Goal: Book appointment/travel/reservation

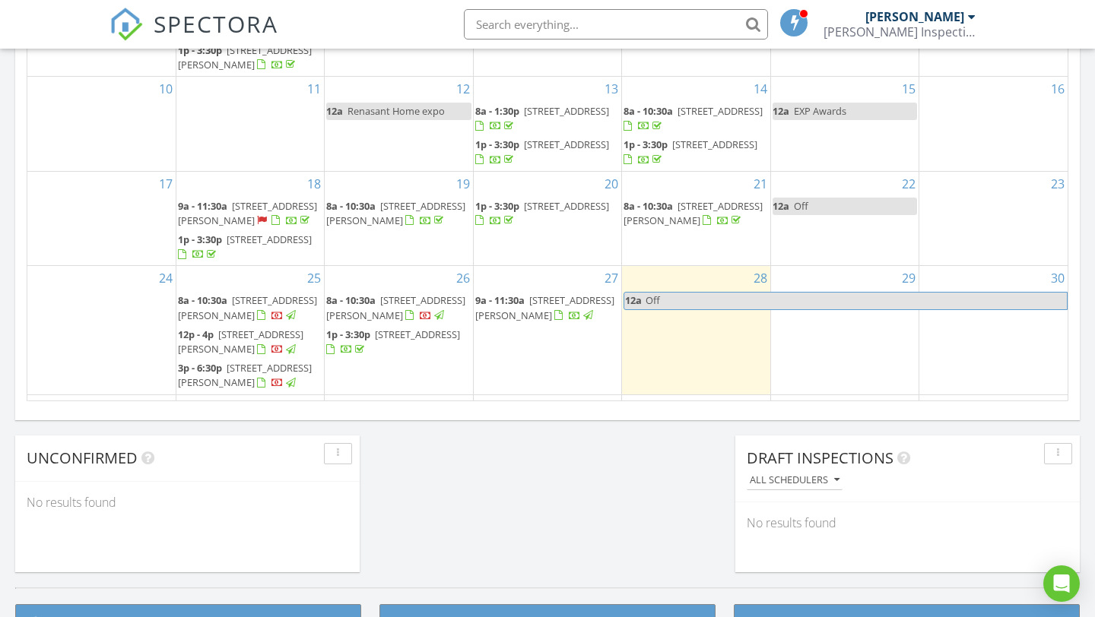
scroll to position [1385, 1096]
click at [436, 395] on div "2 1p - 5p [PERSON_NAME]" at bounding box center [398, 419] width 147 height 49
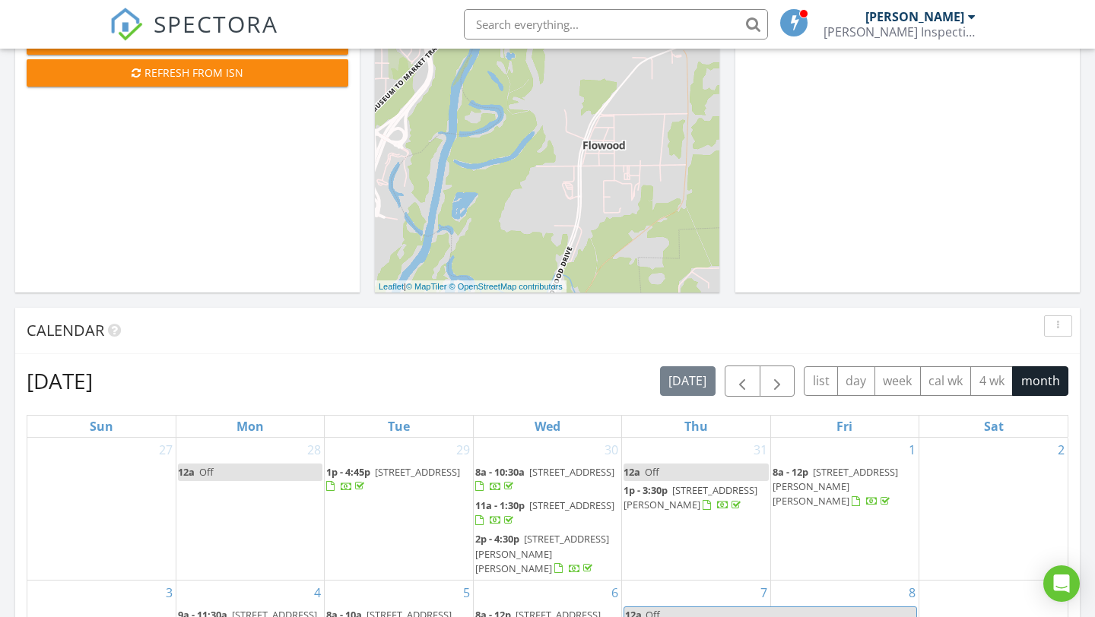
scroll to position [477, 0]
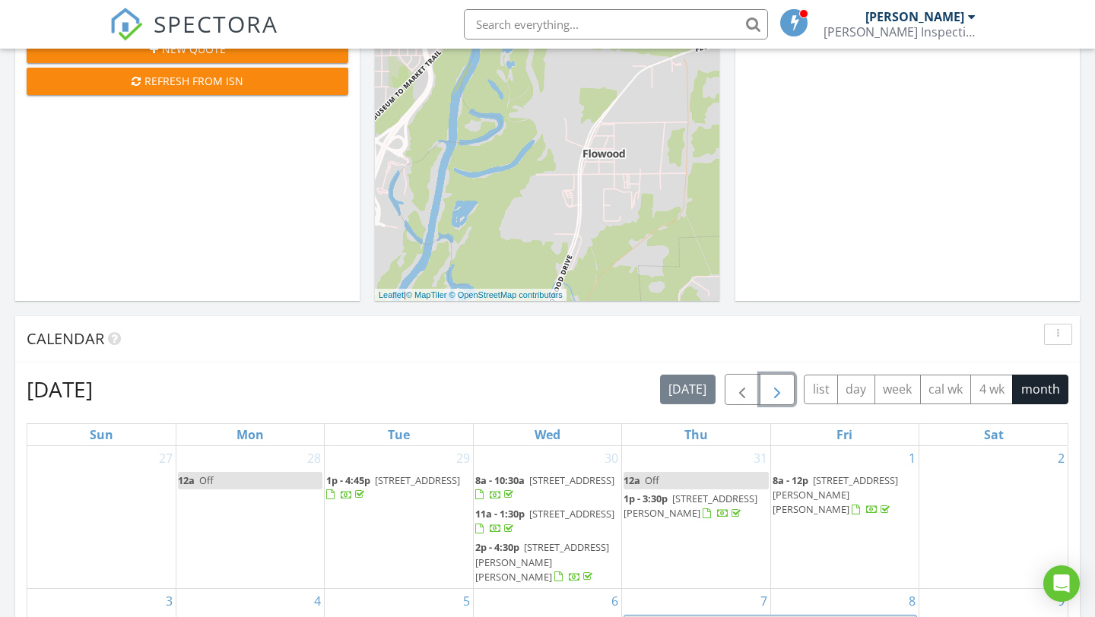
click at [775, 402] on button "button" at bounding box center [778, 389] width 36 height 31
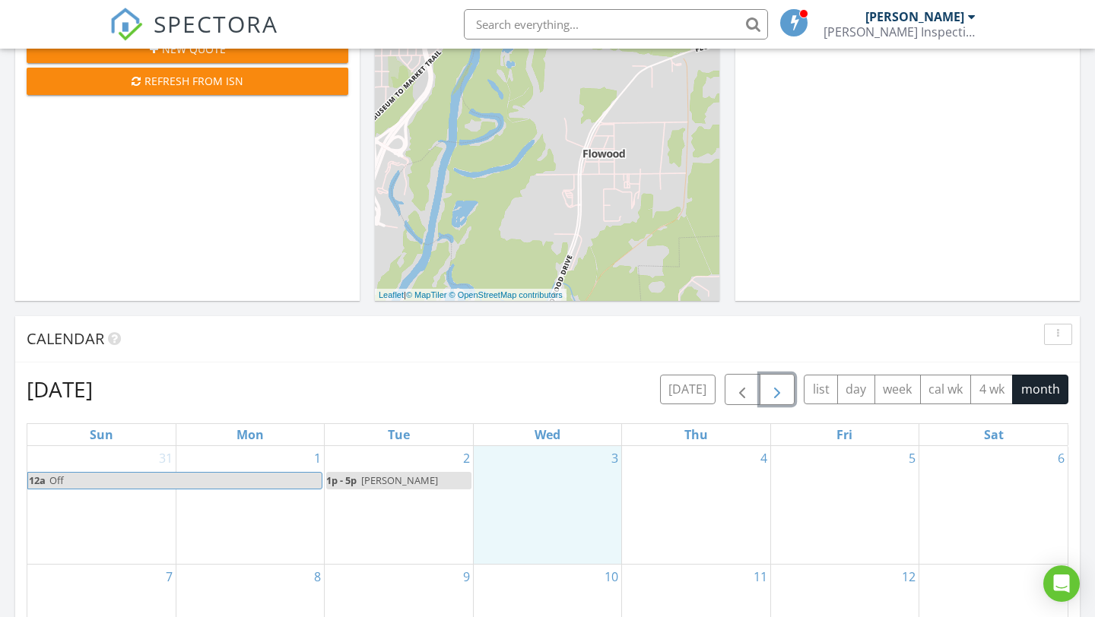
click at [573, 477] on div "3" at bounding box center [547, 505] width 147 height 118
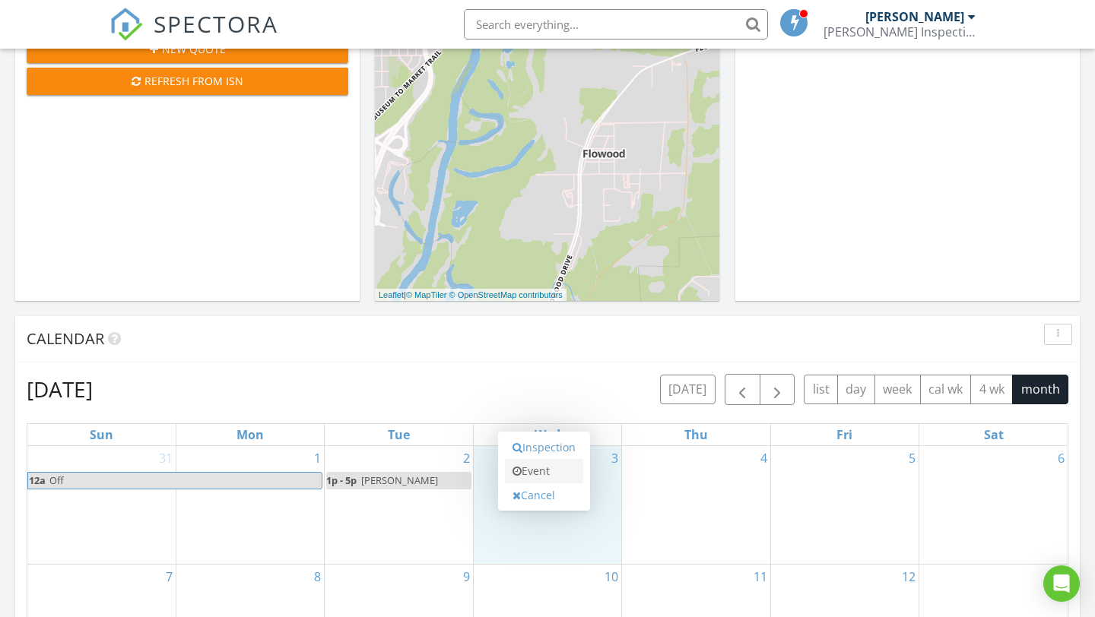
click at [550, 474] on link "Event" at bounding box center [544, 471] width 78 height 24
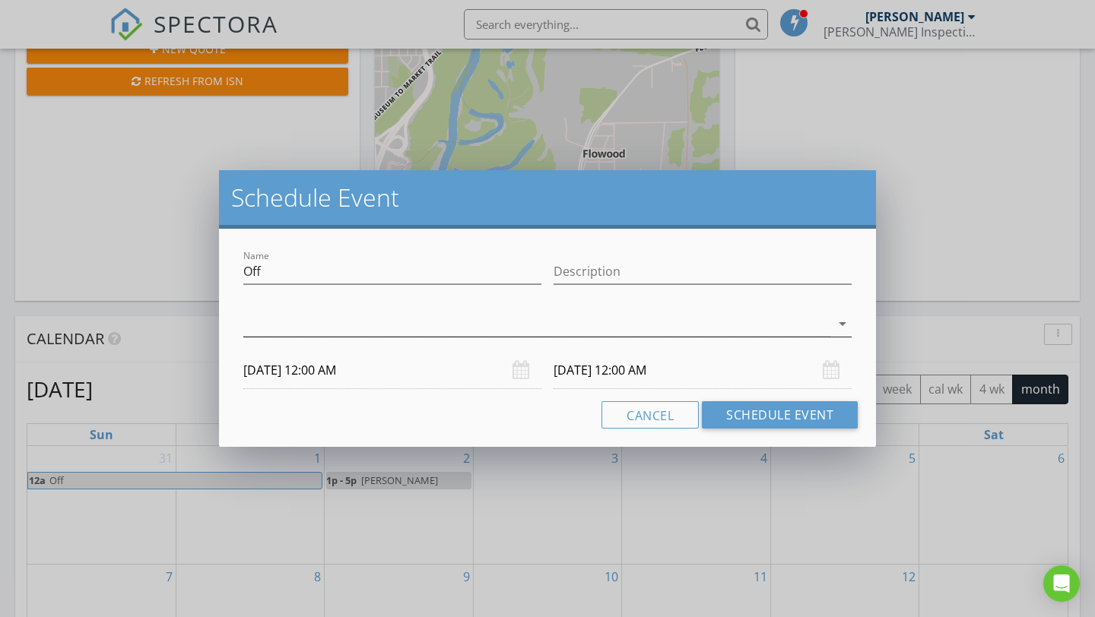
click at [283, 325] on div at bounding box center [536, 324] width 587 height 25
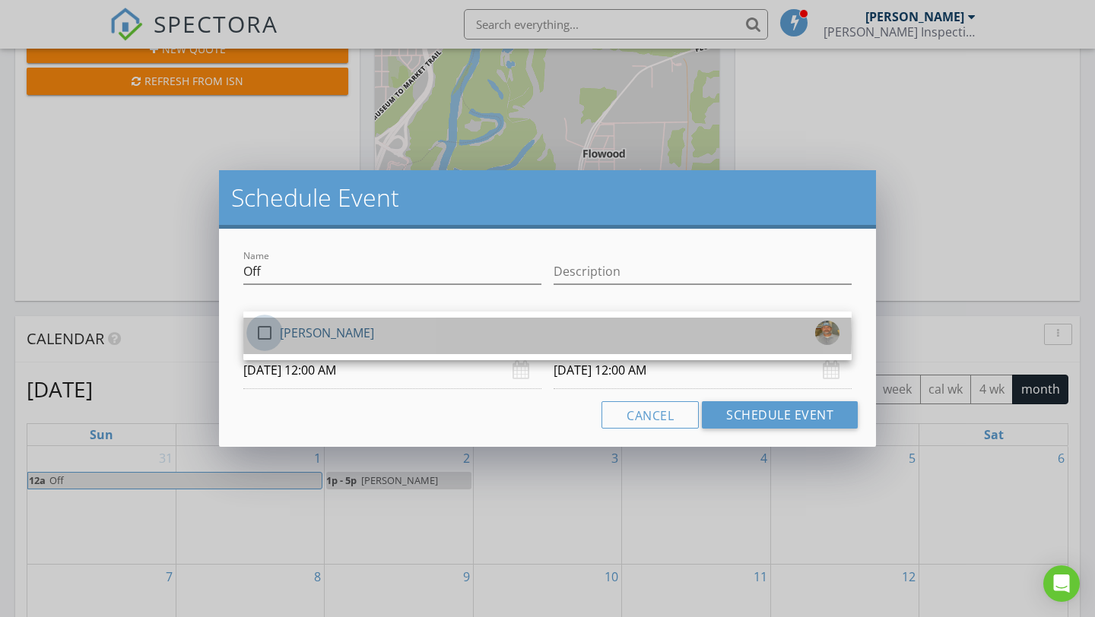
click at [263, 335] on div at bounding box center [265, 333] width 26 height 26
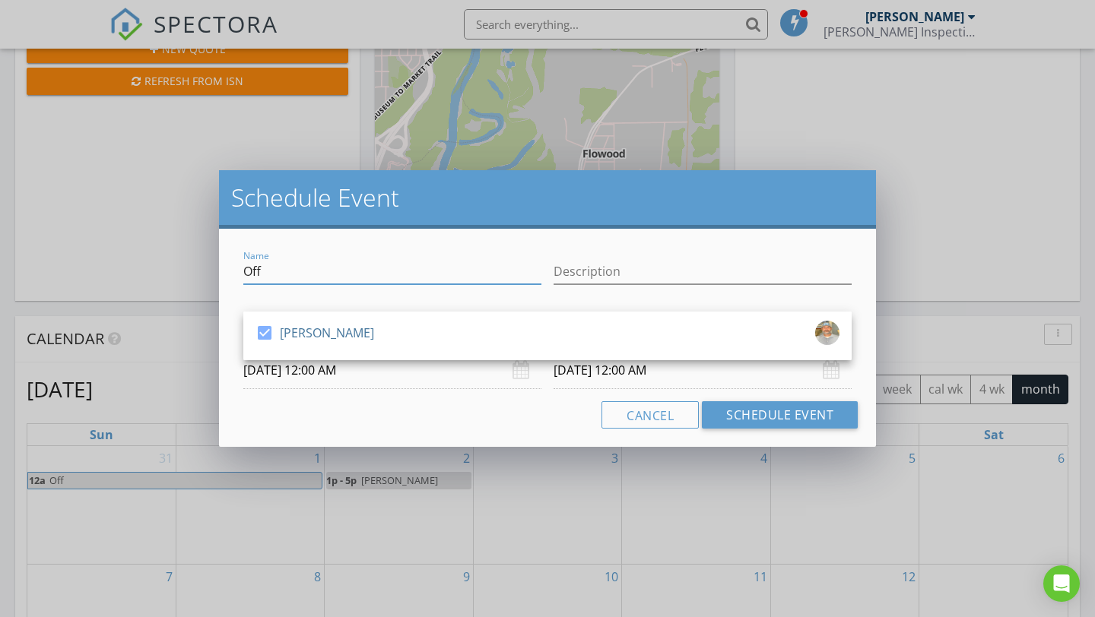
click at [303, 271] on input "Off" at bounding box center [392, 271] width 298 height 25
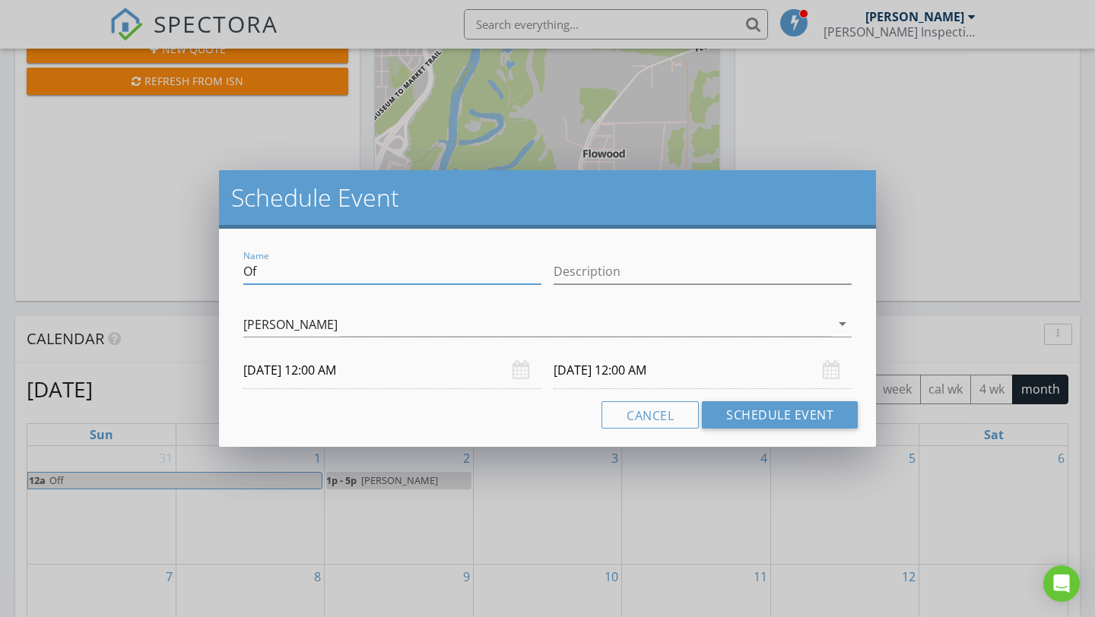
type input "O"
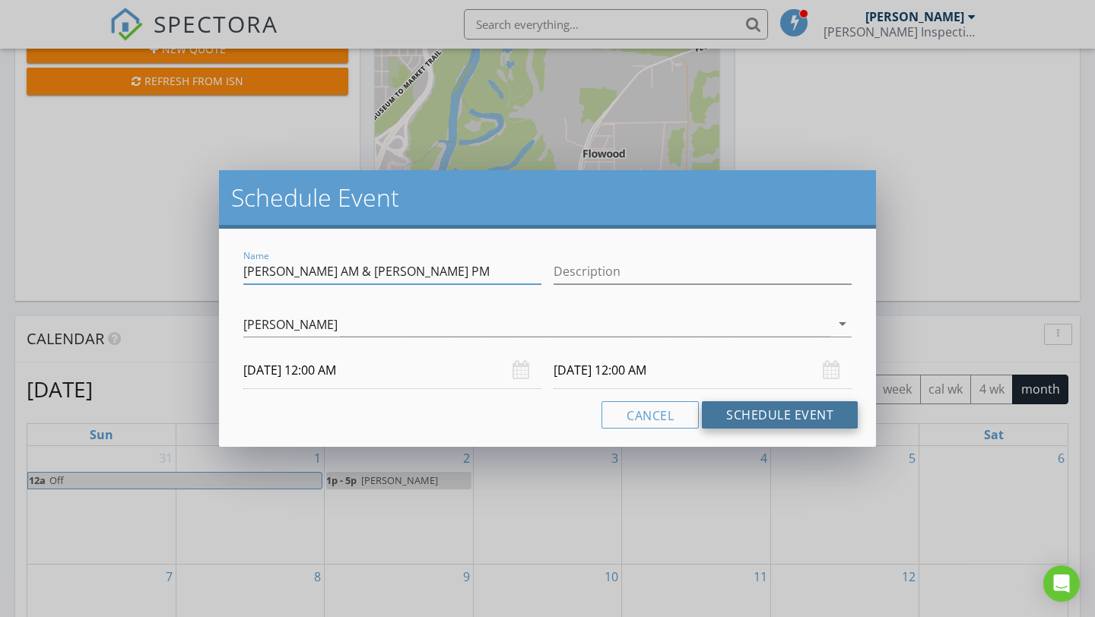
type input "[PERSON_NAME] AM & [PERSON_NAME] PM"
click at [775, 416] on button "Schedule Event" at bounding box center [780, 414] width 156 height 27
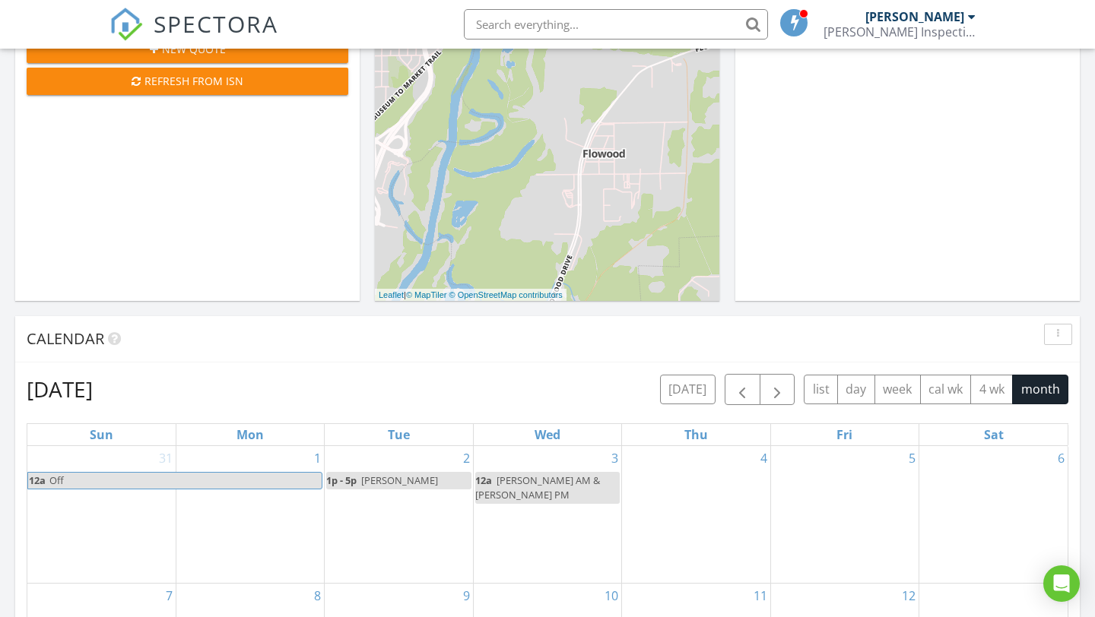
click at [808, 476] on div "5" at bounding box center [844, 514] width 147 height 137
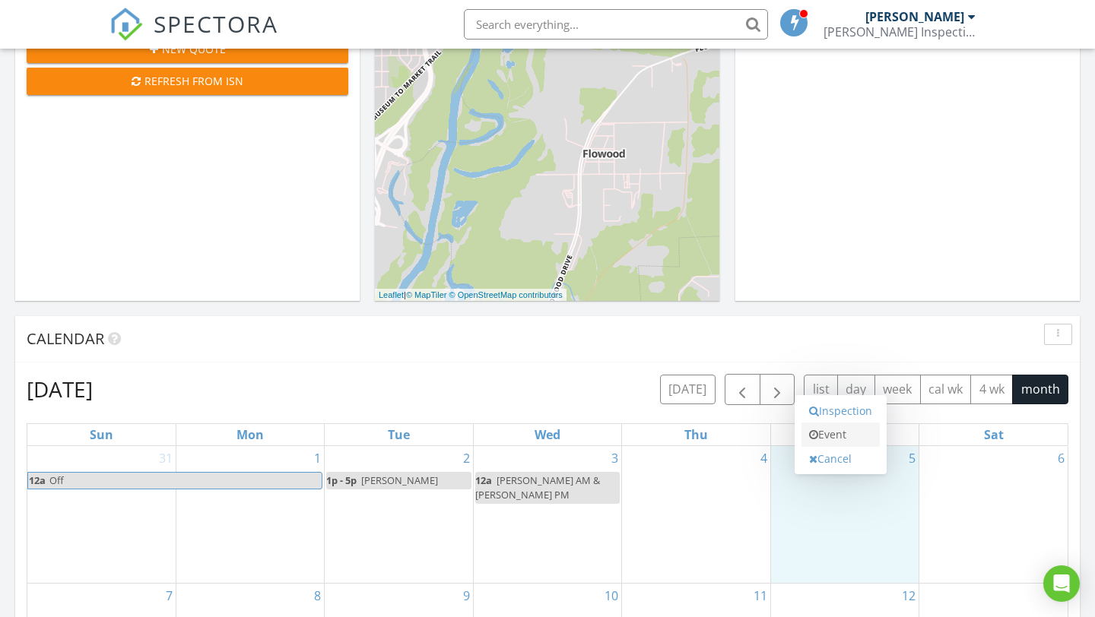
click at [826, 427] on link "Event" at bounding box center [840, 435] width 78 height 24
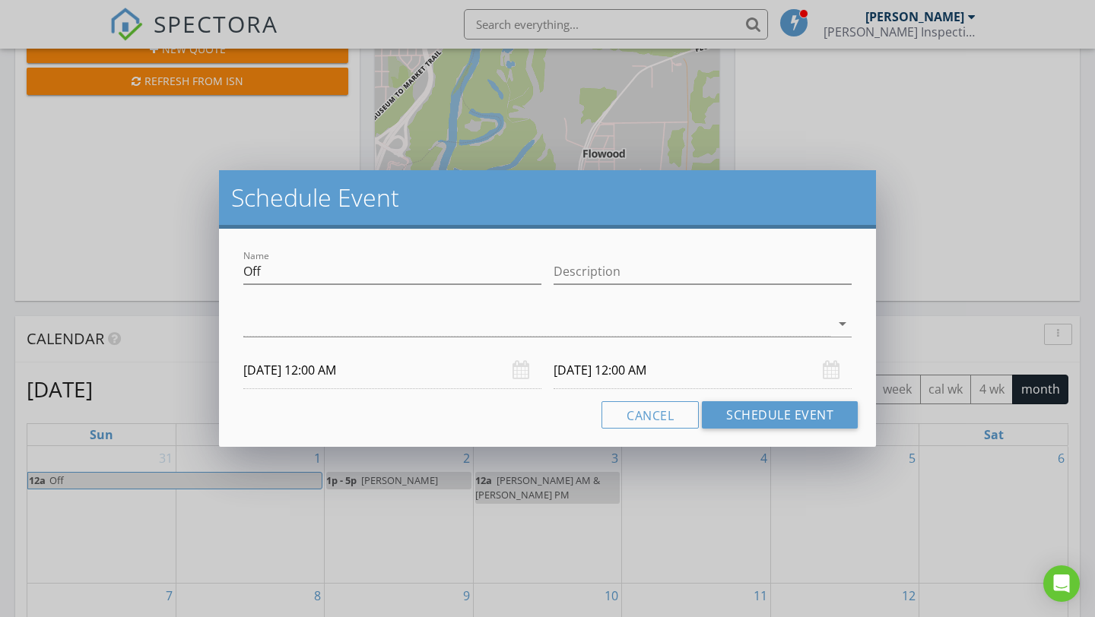
click at [299, 253] on div "Name Off" at bounding box center [392, 274] width 298 height 49
click at [297, 273] on input "Off" at bounding box center [392, 271] width 298 height 25
type input "O"
type input "MC"
click at [299, 324] on div at bounding box center [536, 324] width 587 height 25
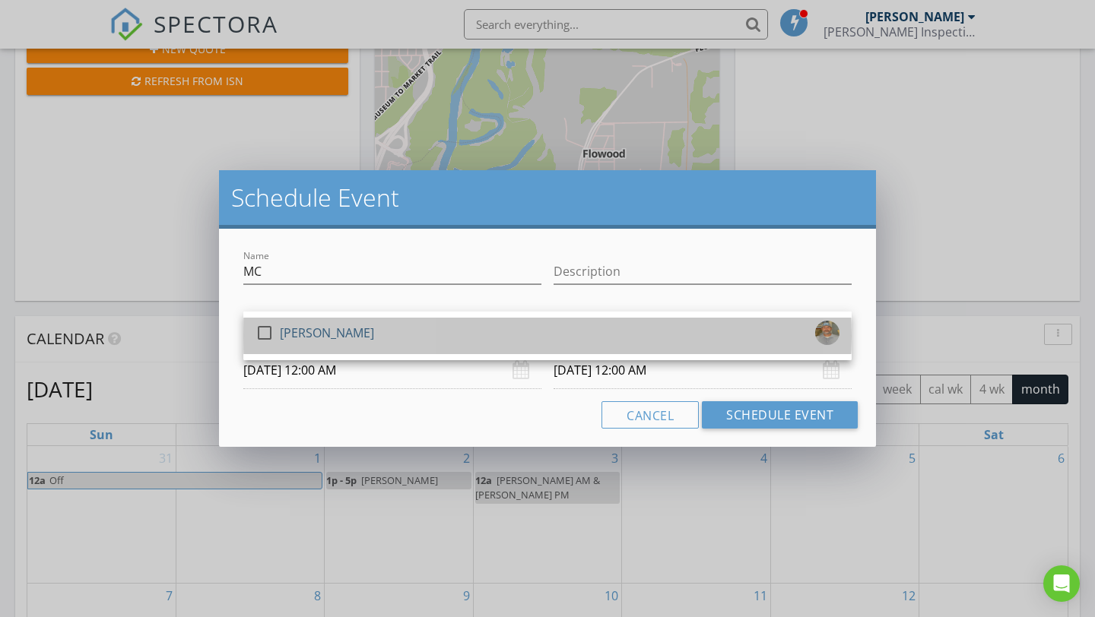
click at [299, 324] on div "[PERSON_NAME]" at bounding box center [327, 333] width 94 height 24
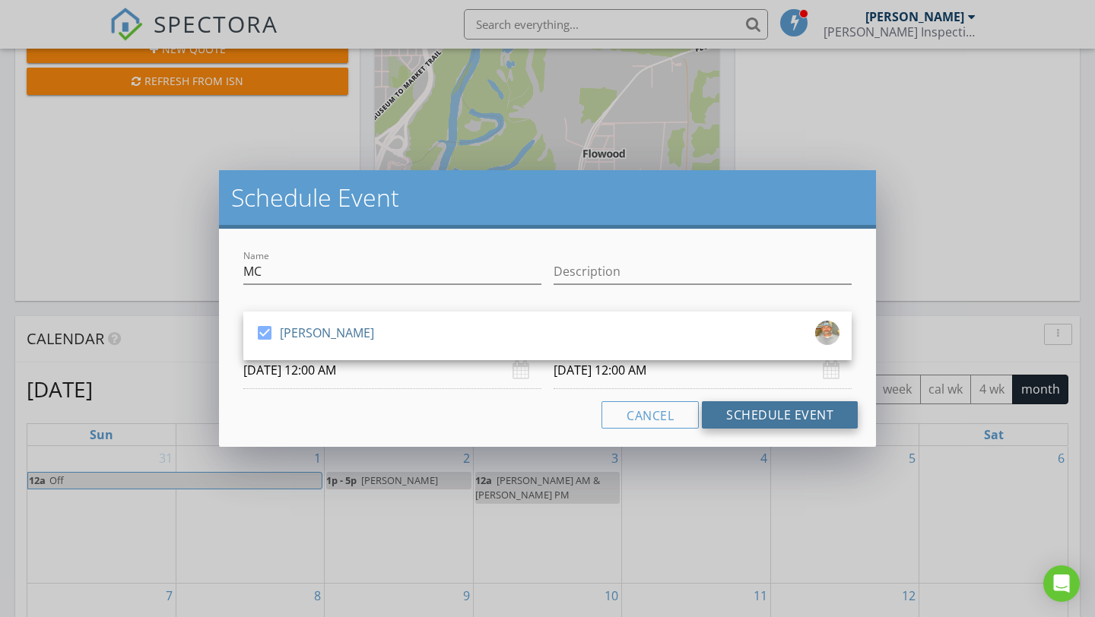
click at [741, 410] on button "Schedule Event" at bounding box center [780, 414] width 156 height 27
